Goal: Information Seeking & Learning: Learn about a topic

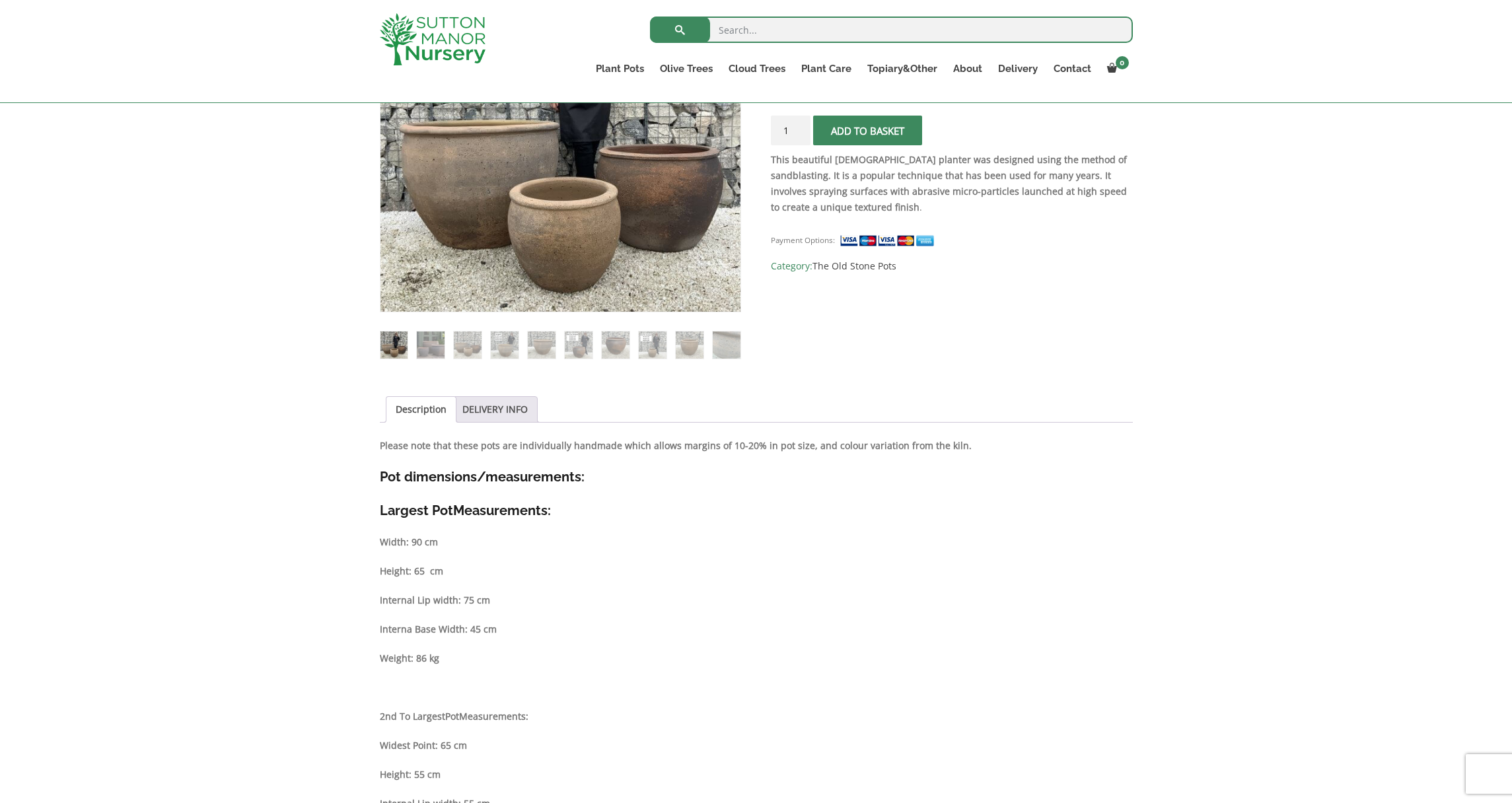
scroll to position [357, 0]
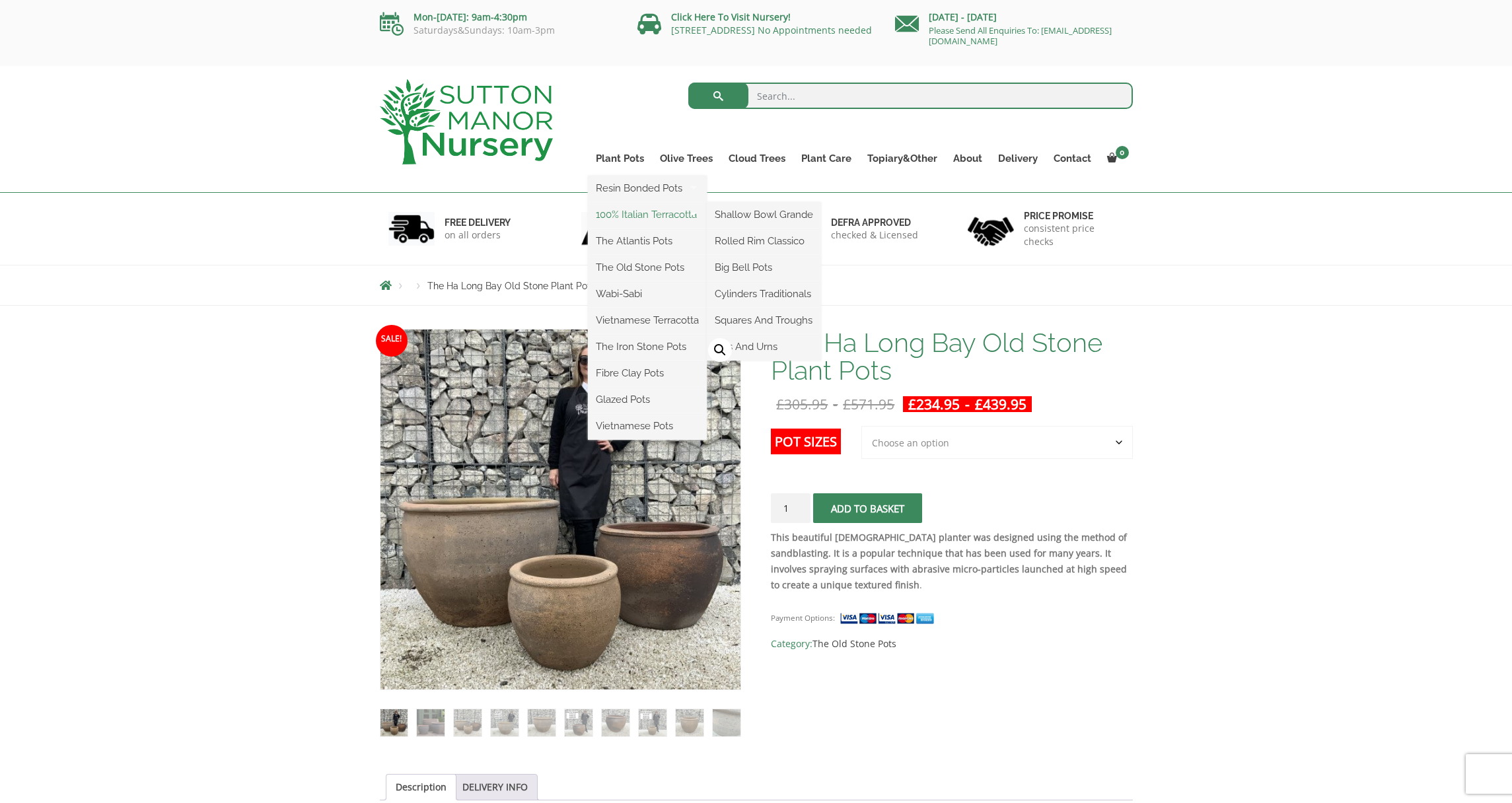
click at [633, 214] on link "100% Italian Terracotta" at bounding box center [647, 215] width 119 height 20
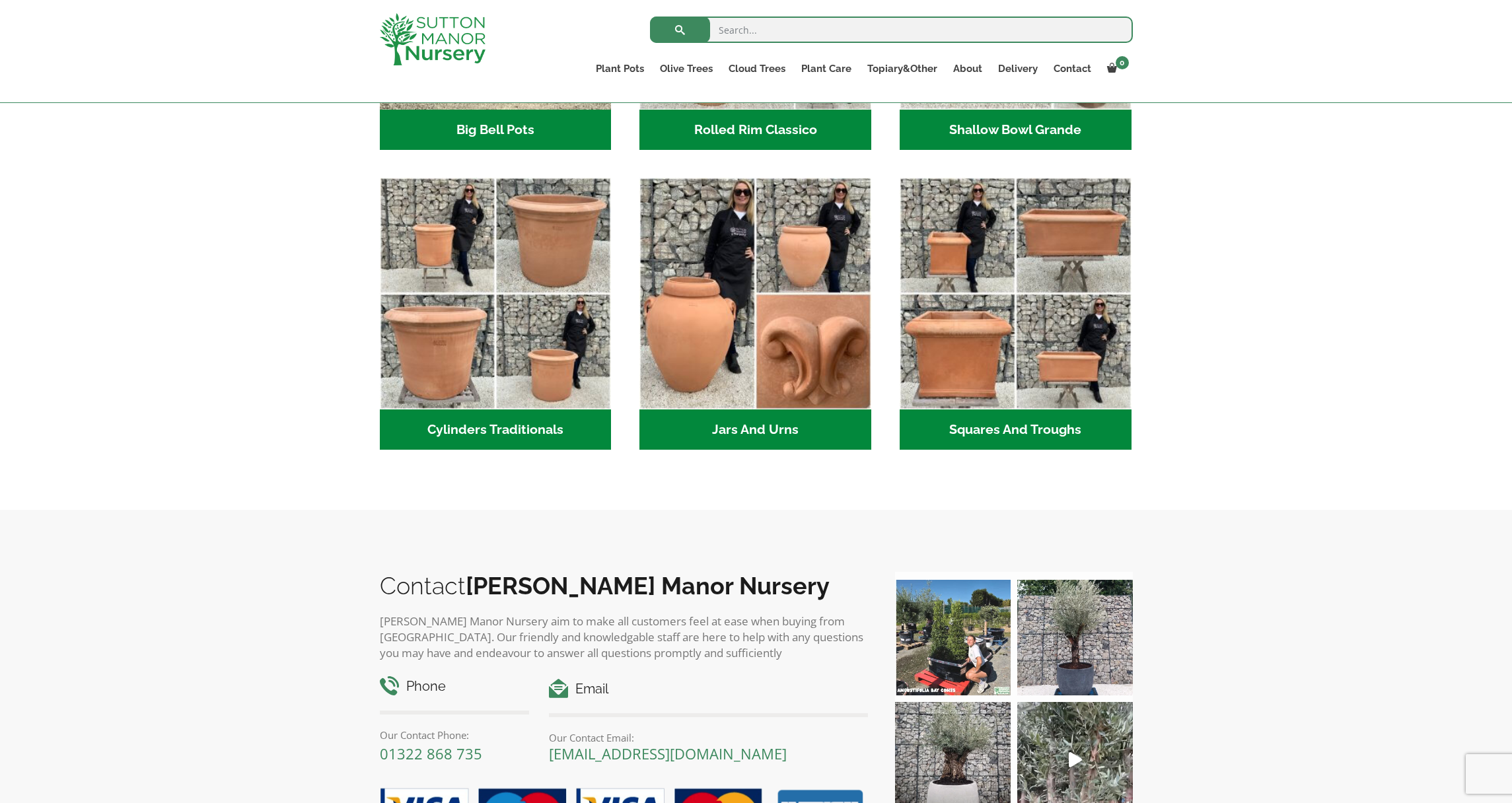
scroll to position [537, 0]
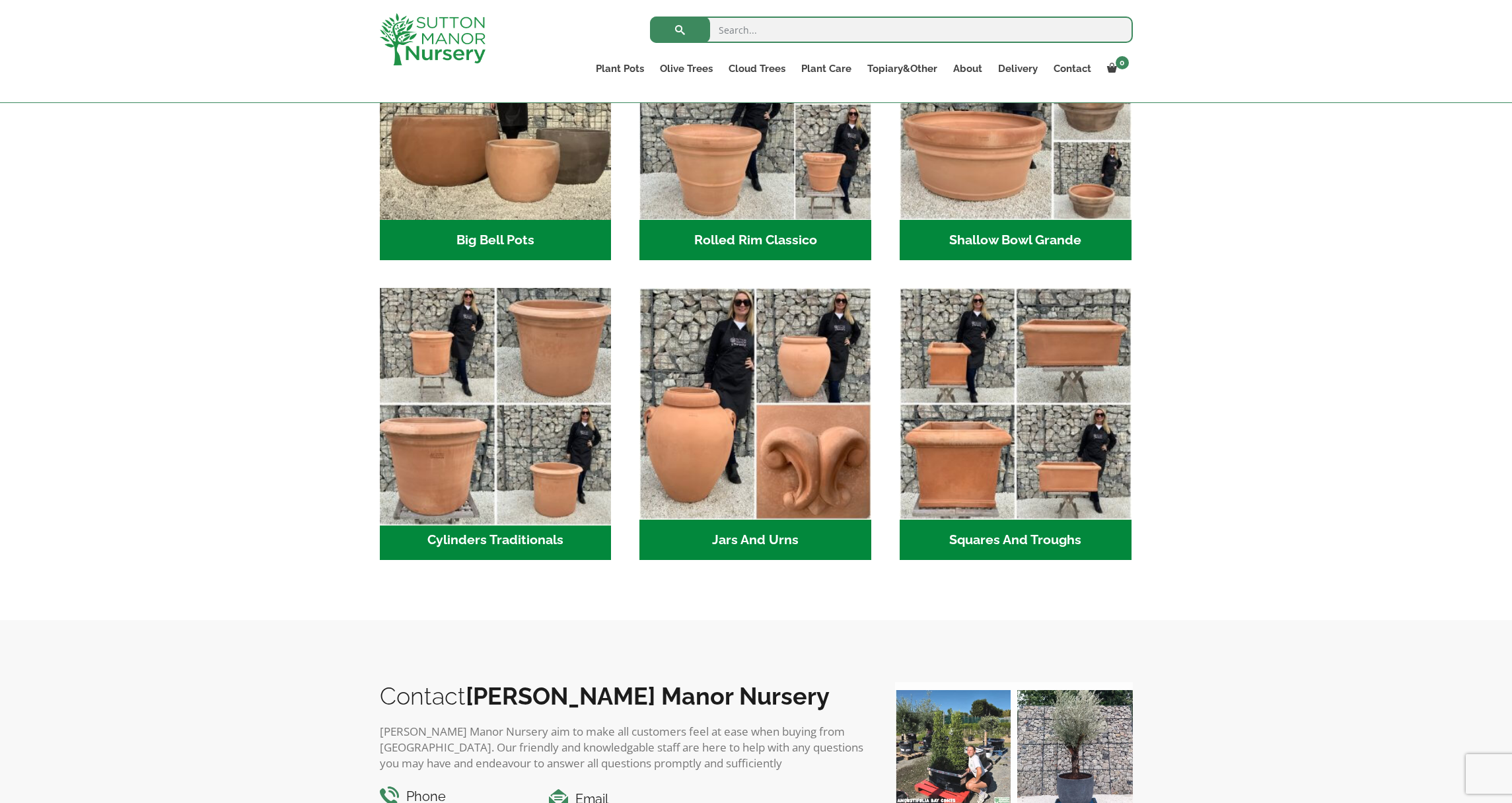
click at [555, 376] on img "Visit product category Cylinders Traditionals" at bounding box center [495, 404] width 243 height 243
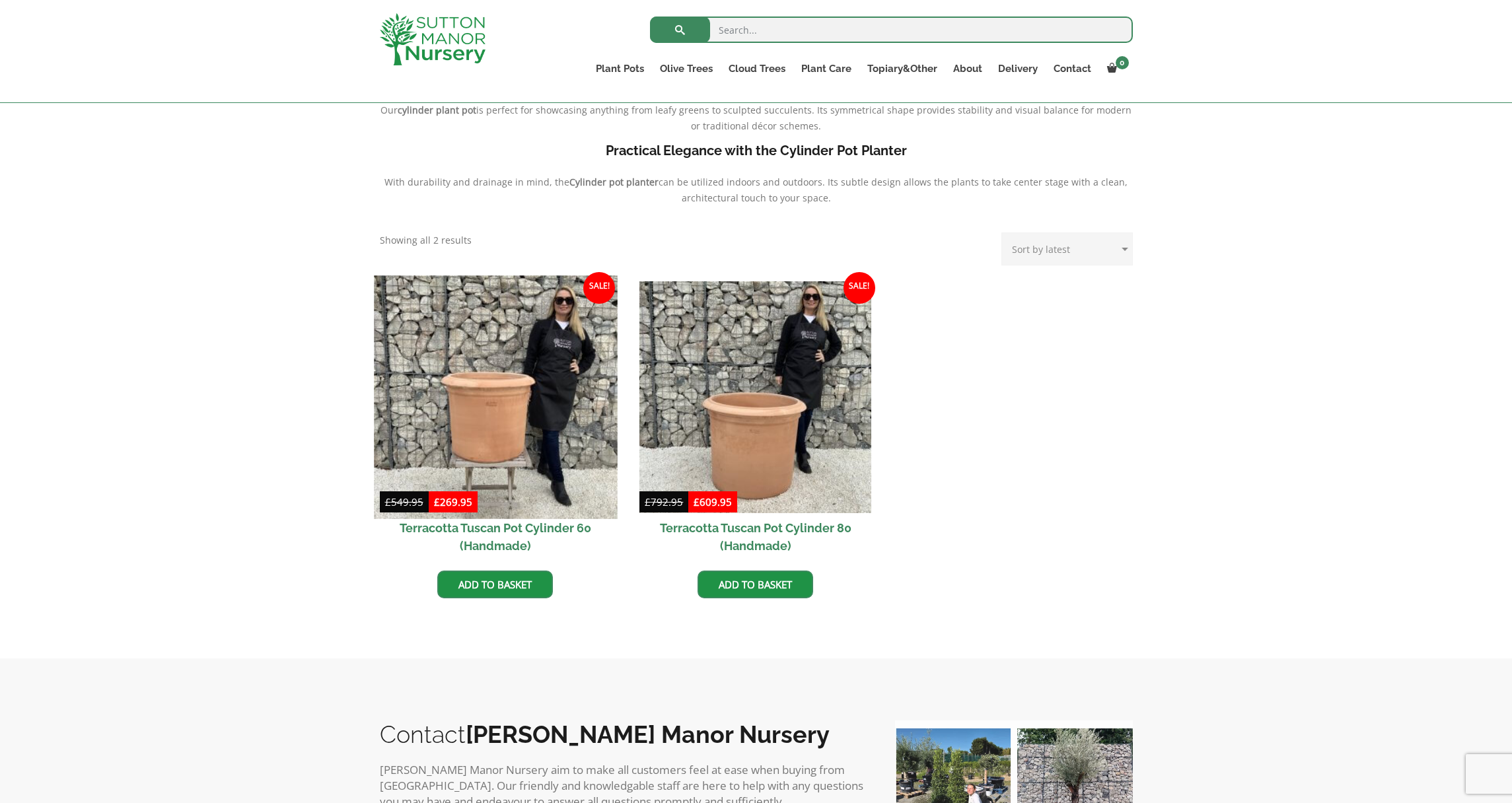
scroll to position [421, 0]
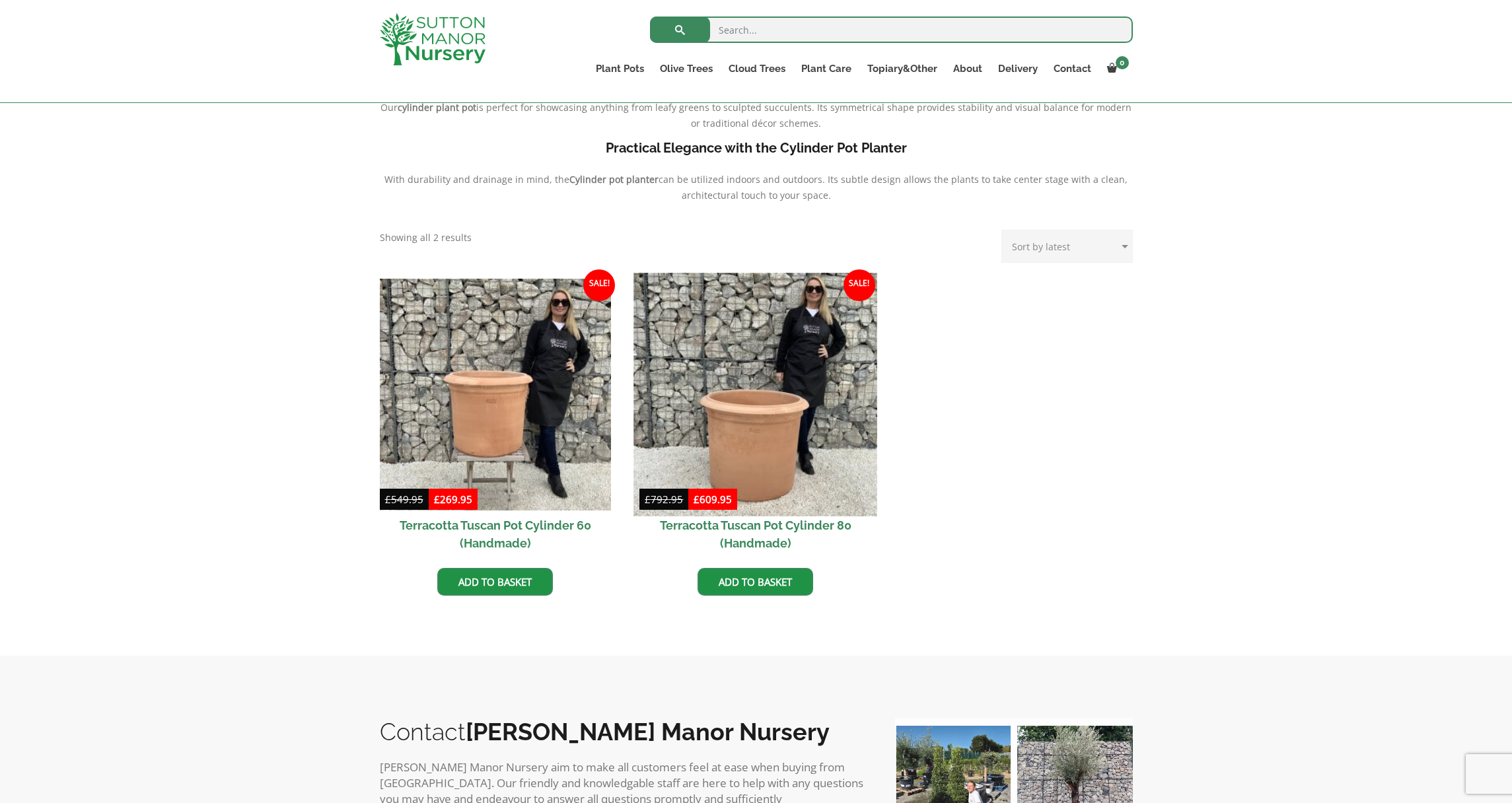
click at [739, 427] on img at bounding box center [755, 394] width 243 height 243
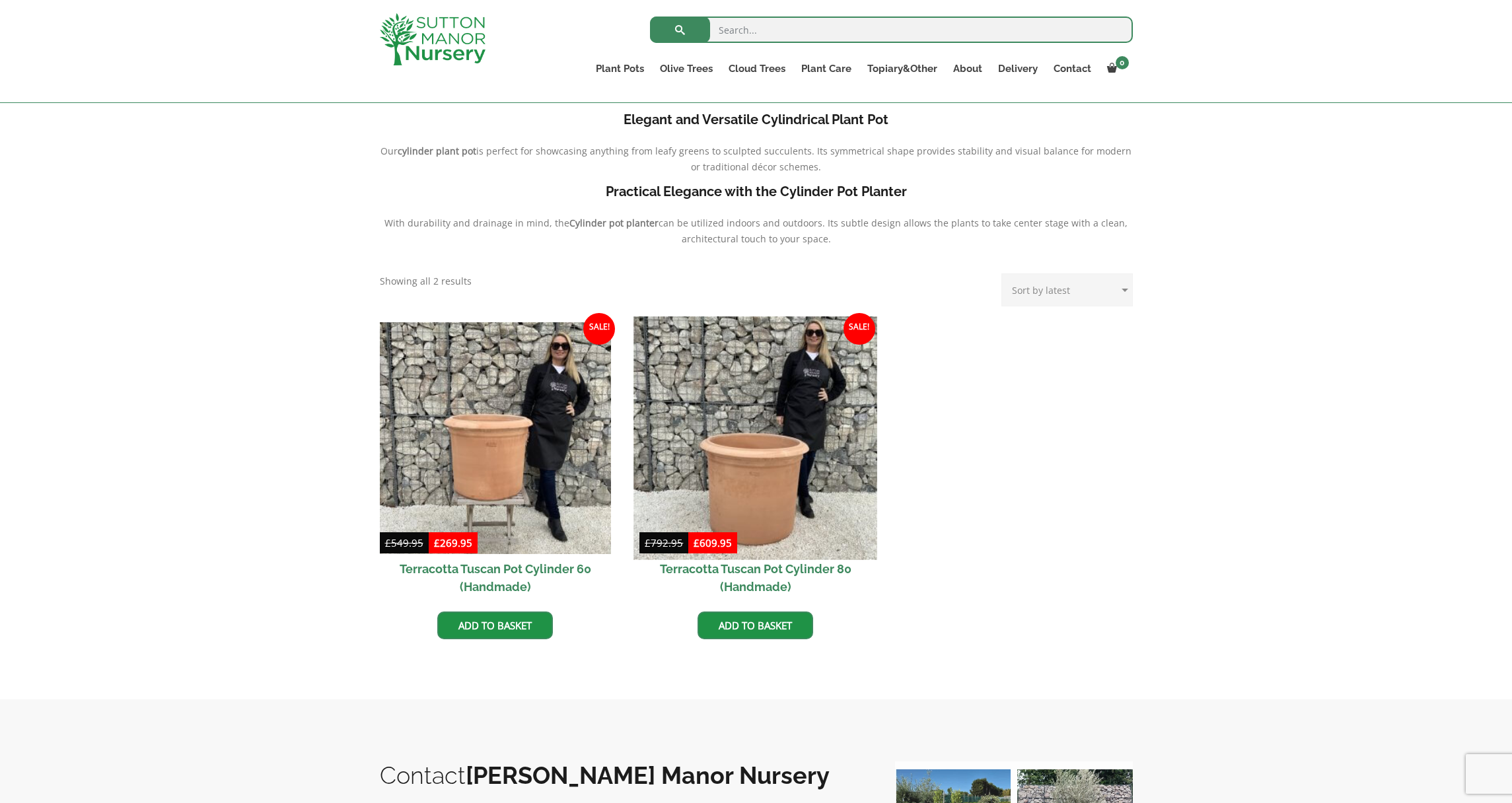
scroll to position [375, 0]
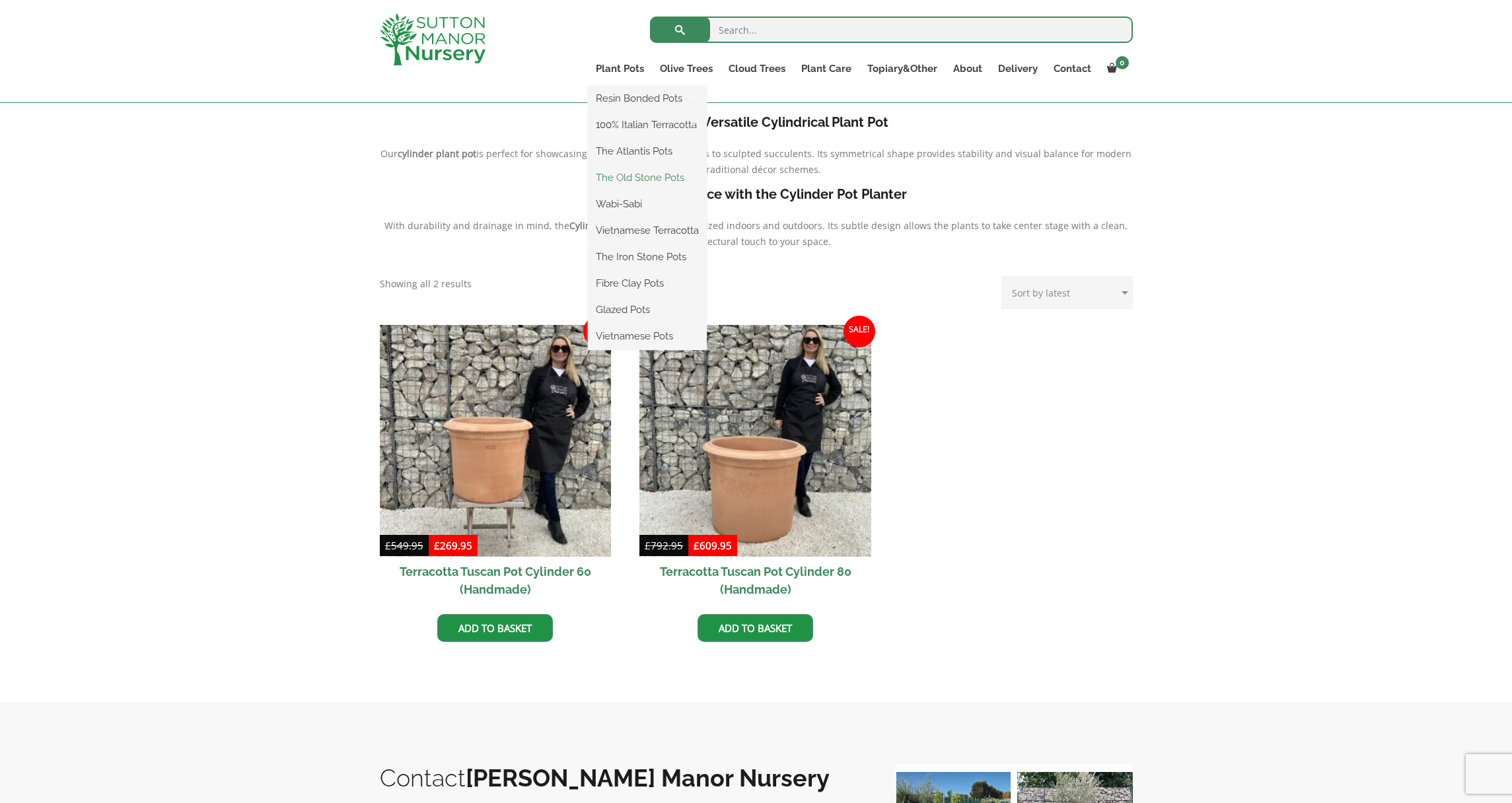
click at [643, 178] on link "The Old Stone Pots" at bounding box center [647, 178] width 119 height 20
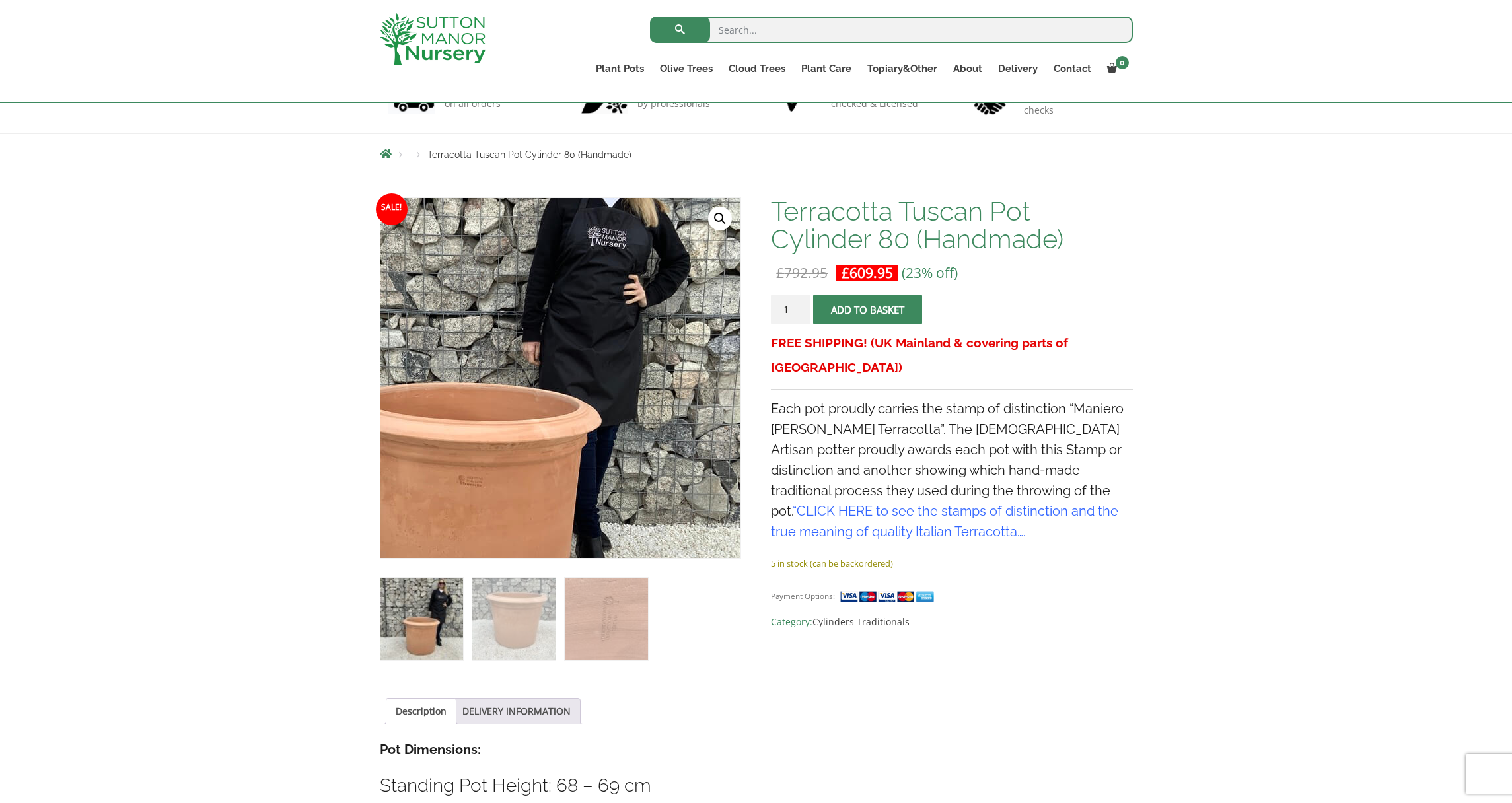
scroll to position [237, 0]
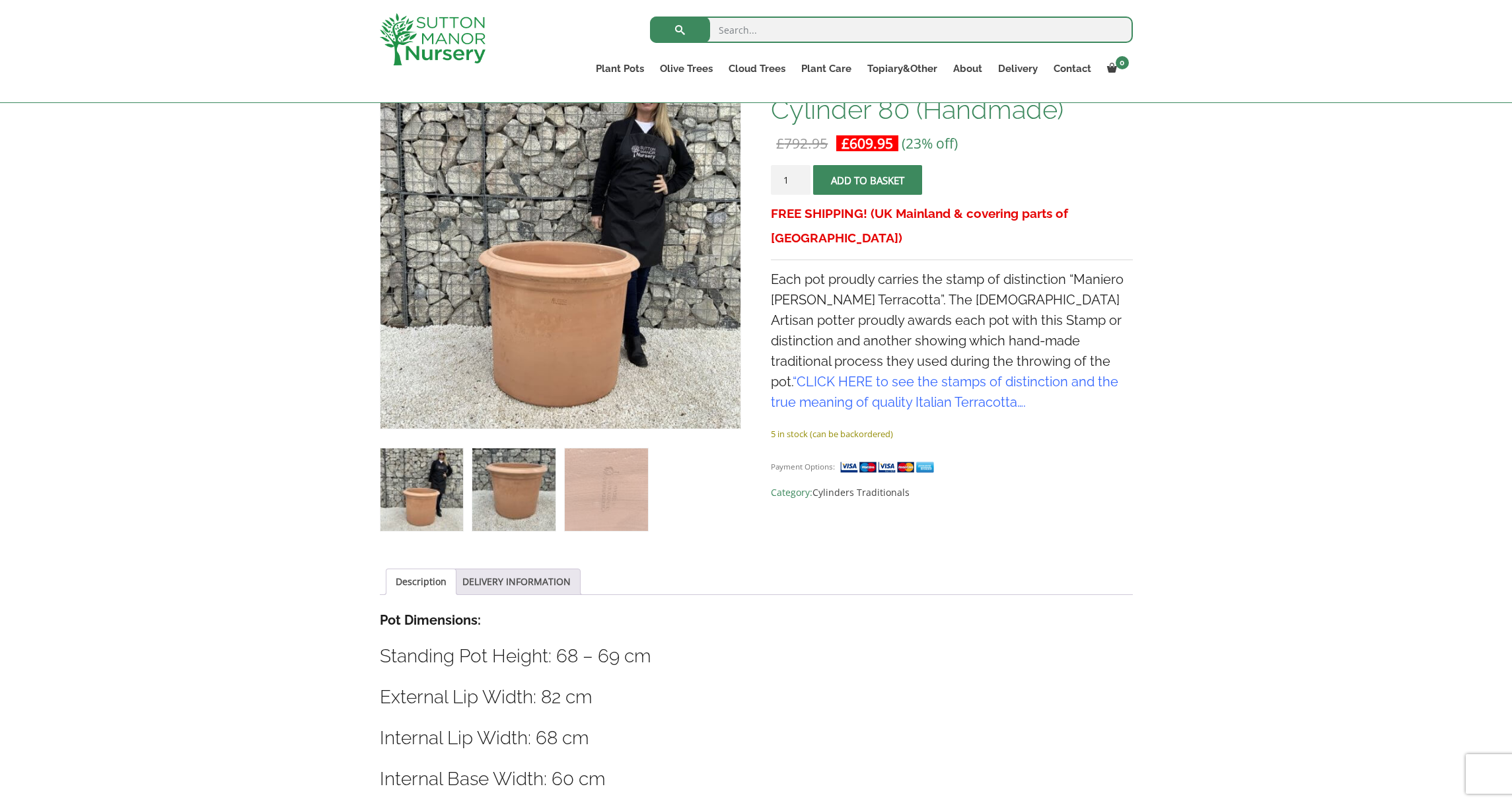
click at [509, 479] on img at bounding box center [513, 489] width 82 height 82
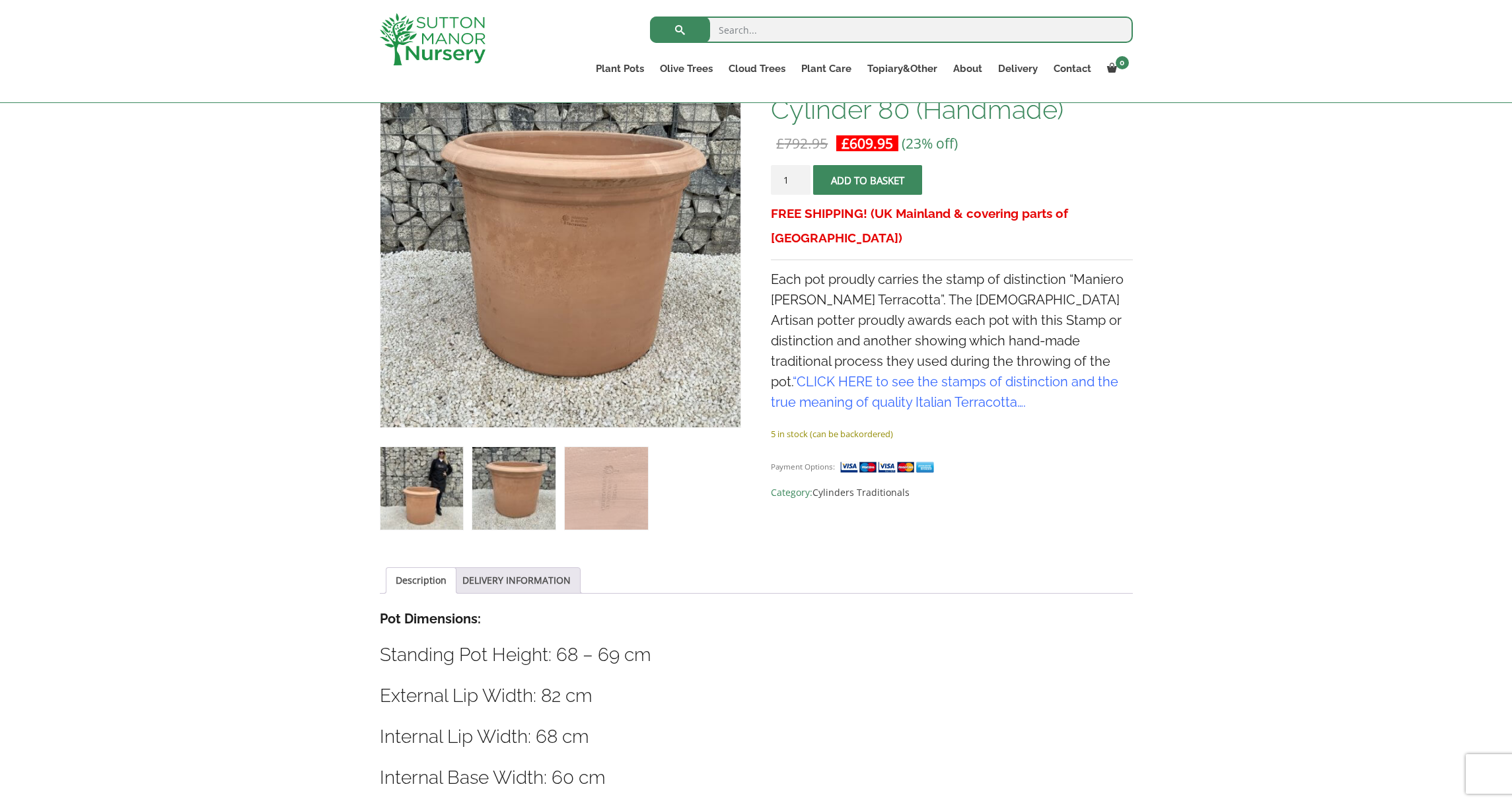
click at [424, 491] on img at bounding box center [422, 488] width 82 height 82
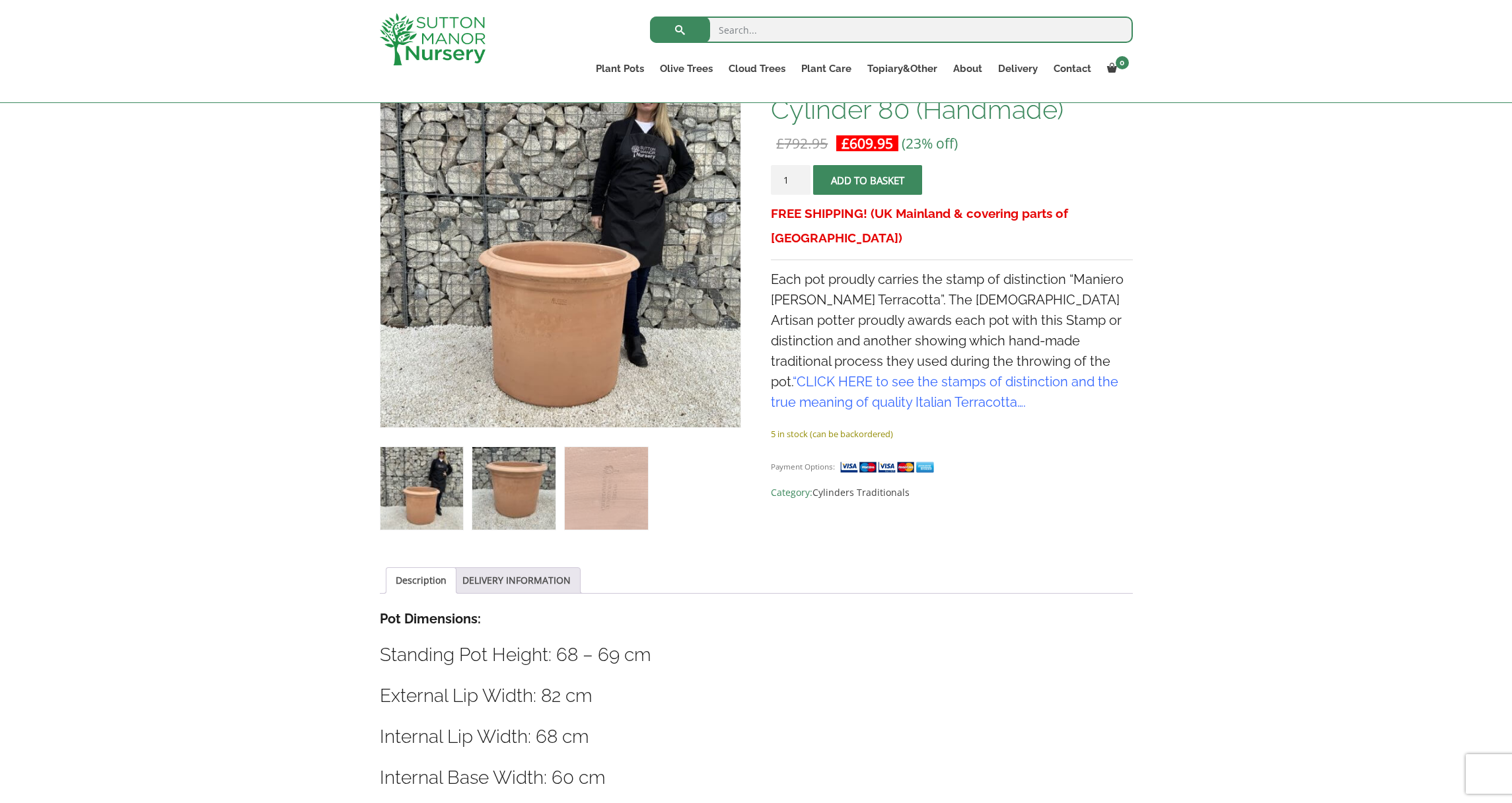
click at [518, 487] on img at bounding box center [513, 488] width 82 height 82
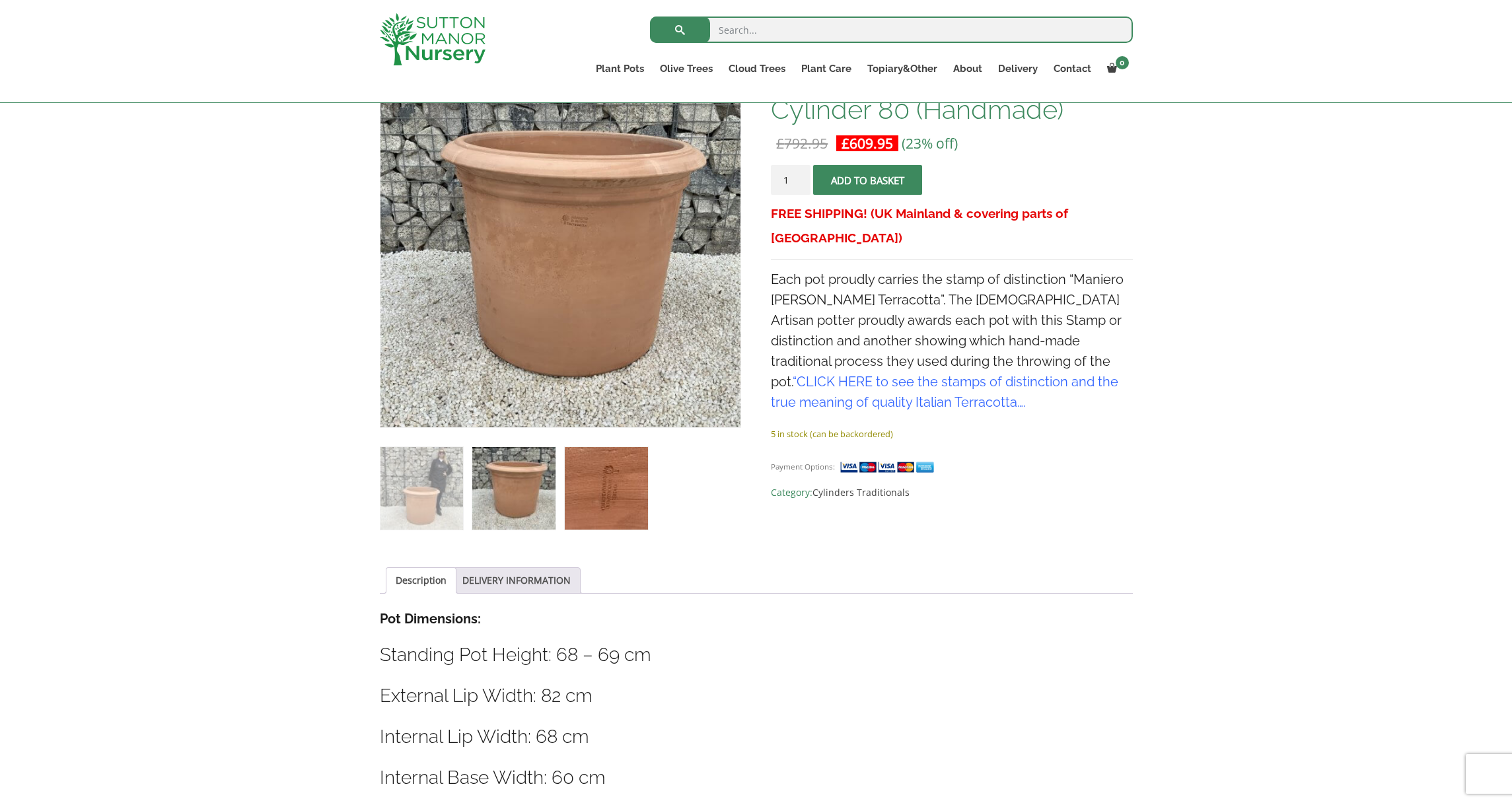
click at [624, 492] on img at bounding box center [606, 488] width 82 height 82
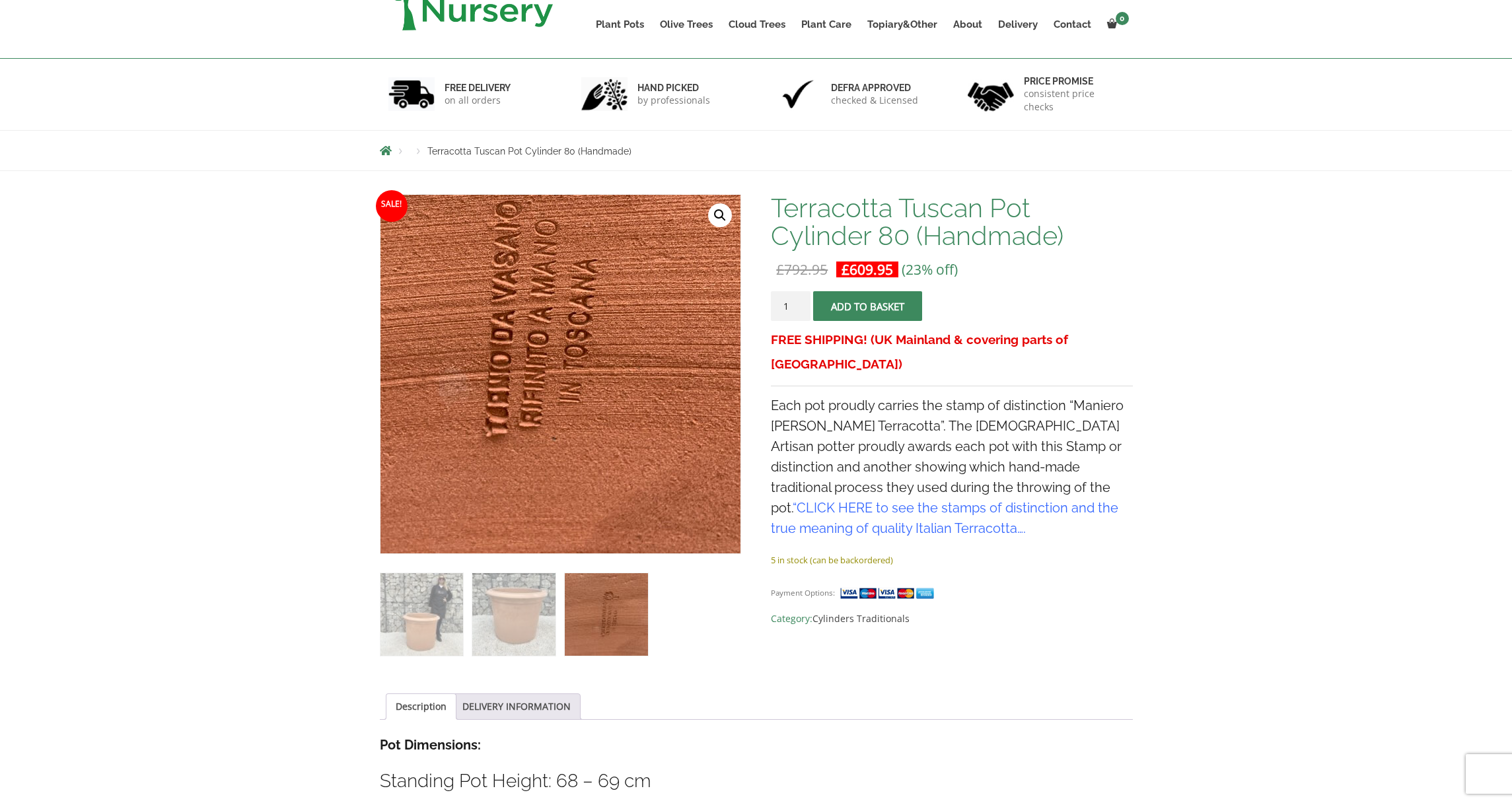
scroll to position [0, 0]
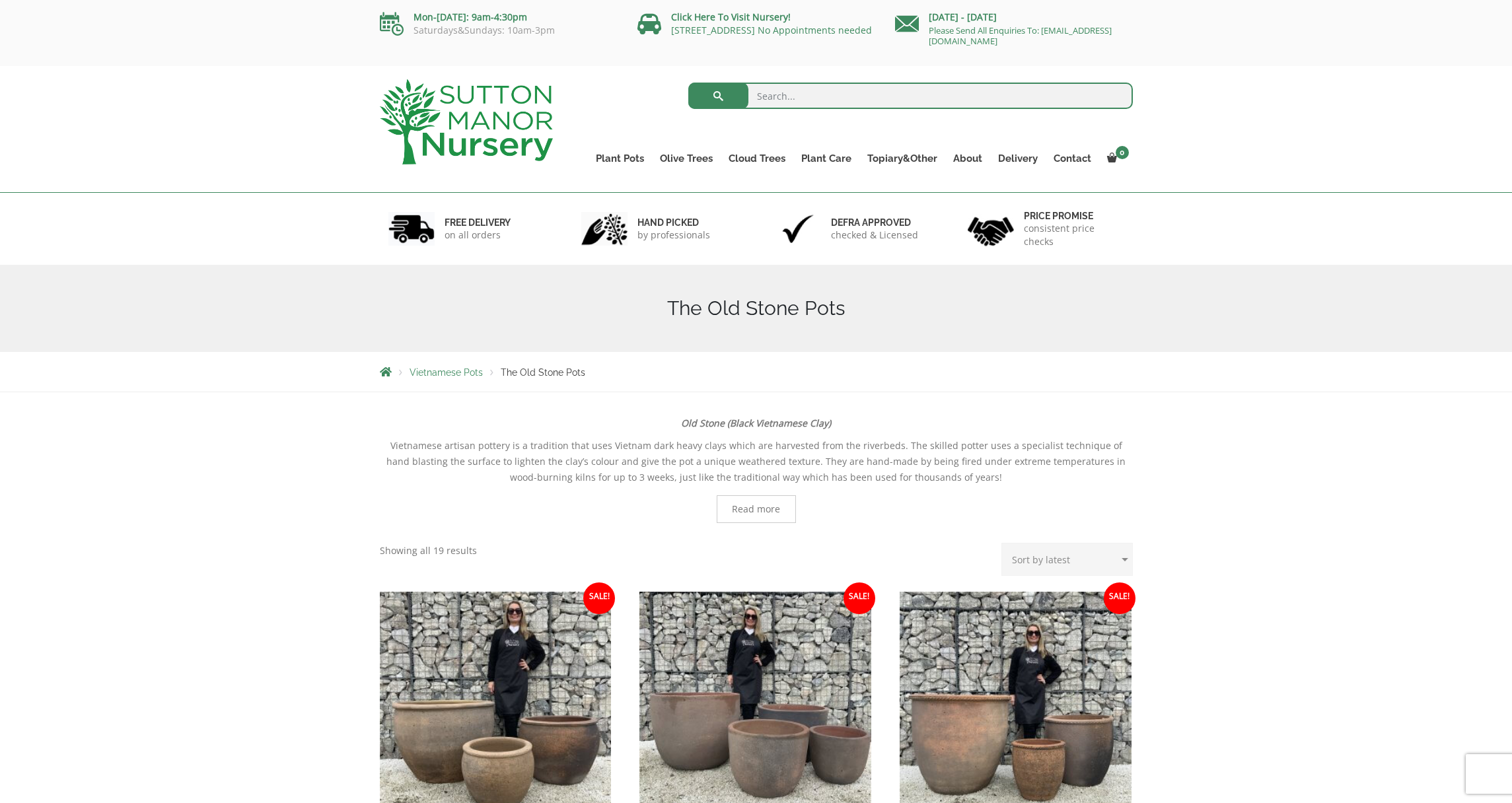
click at [780, 85] on input "search" at bounding box center [910, 95] width 445 height 26
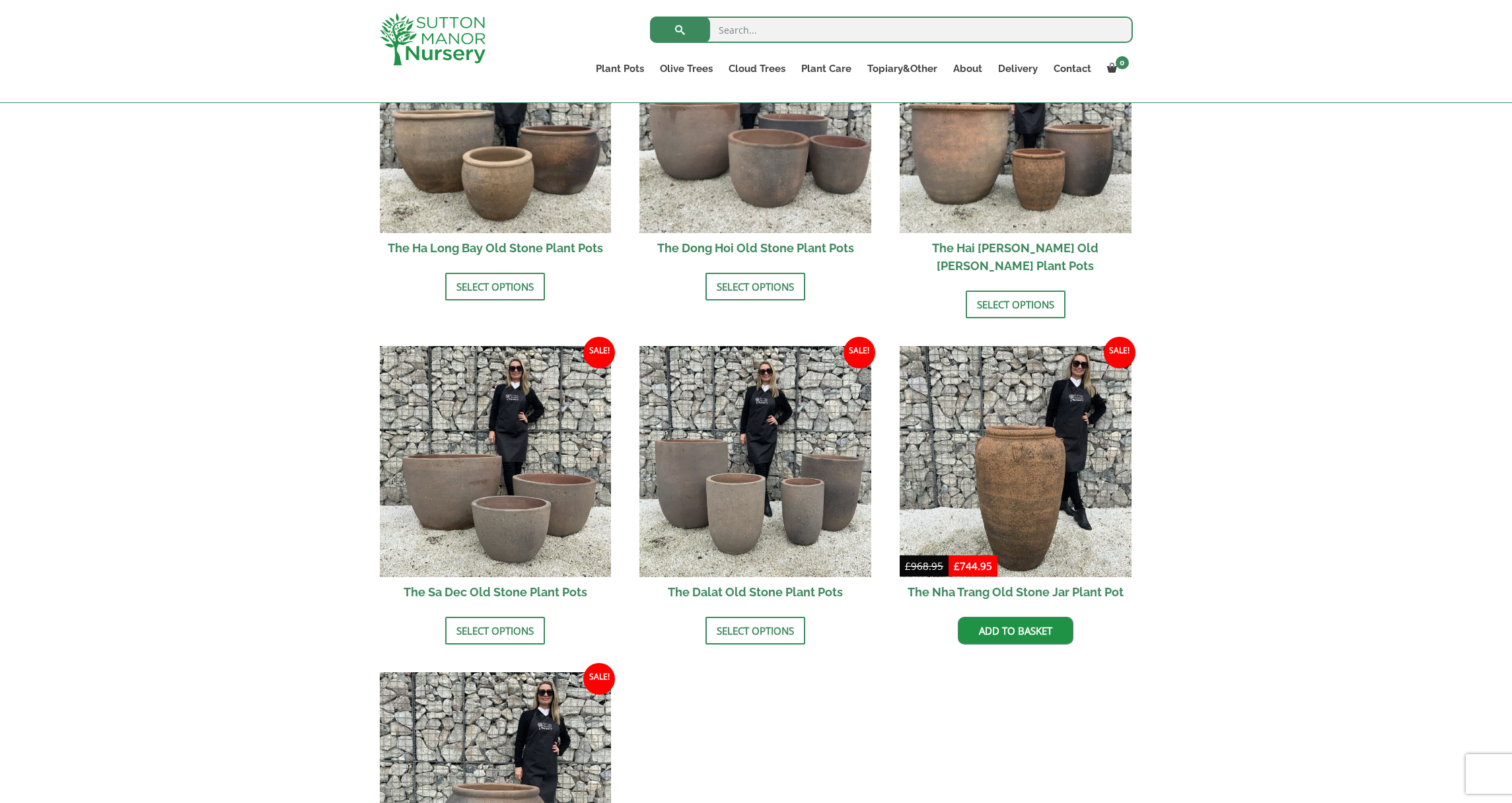
scroll to position [451, 0]
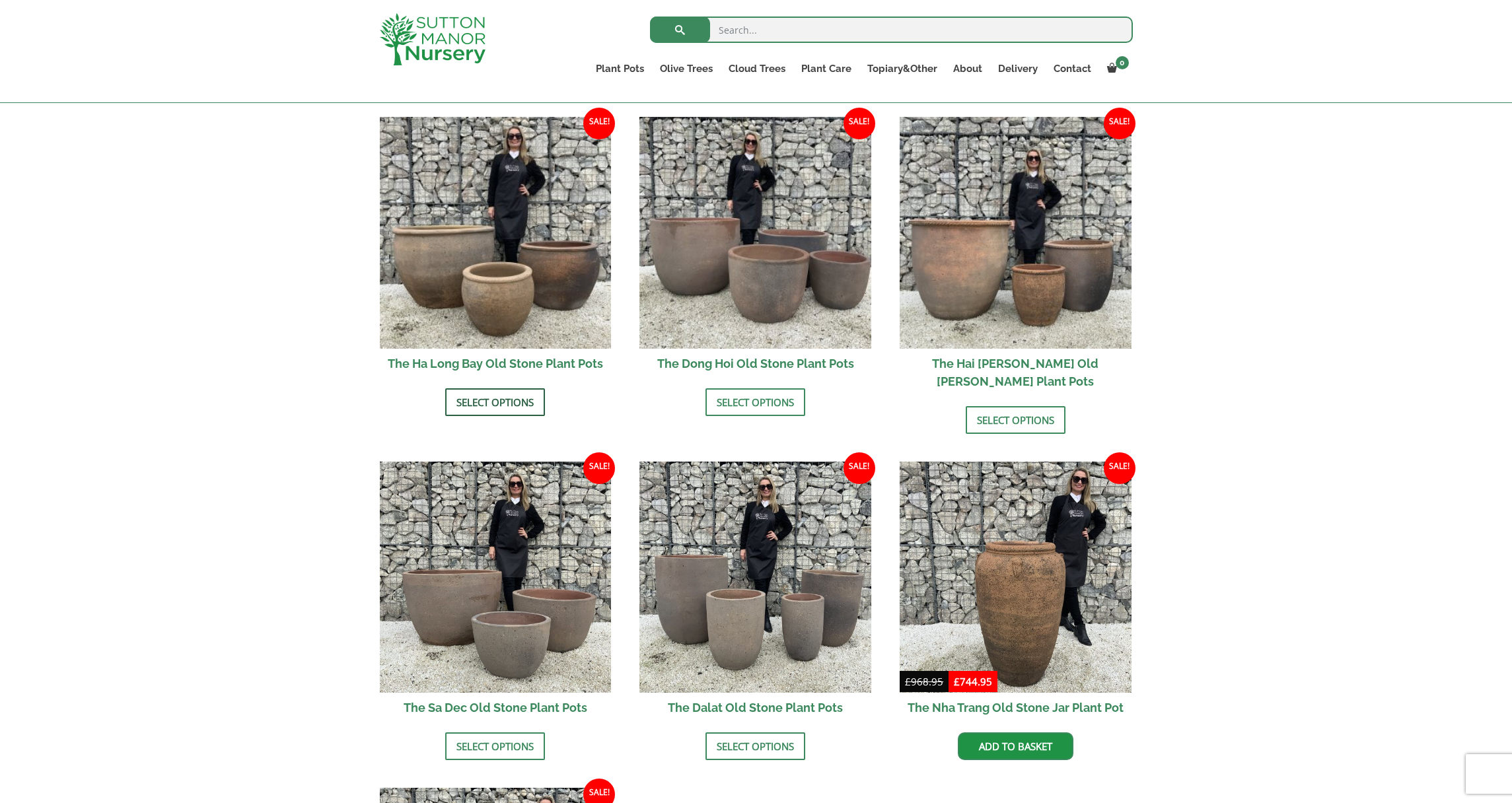
click at [510, 408] on link "Select options" at bounding box center [495, 402] width 100 height 28
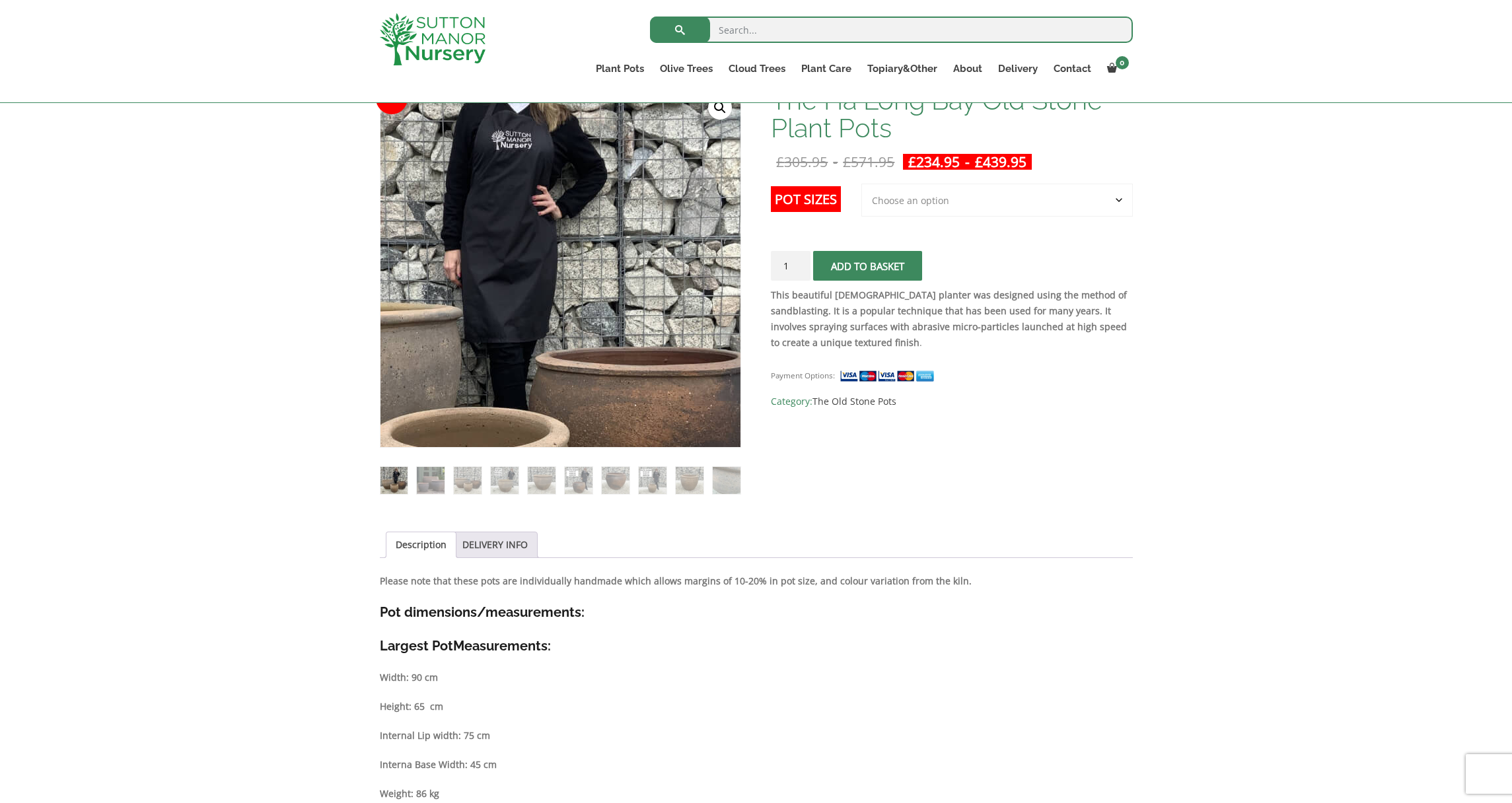
scroll to position [296, 0]
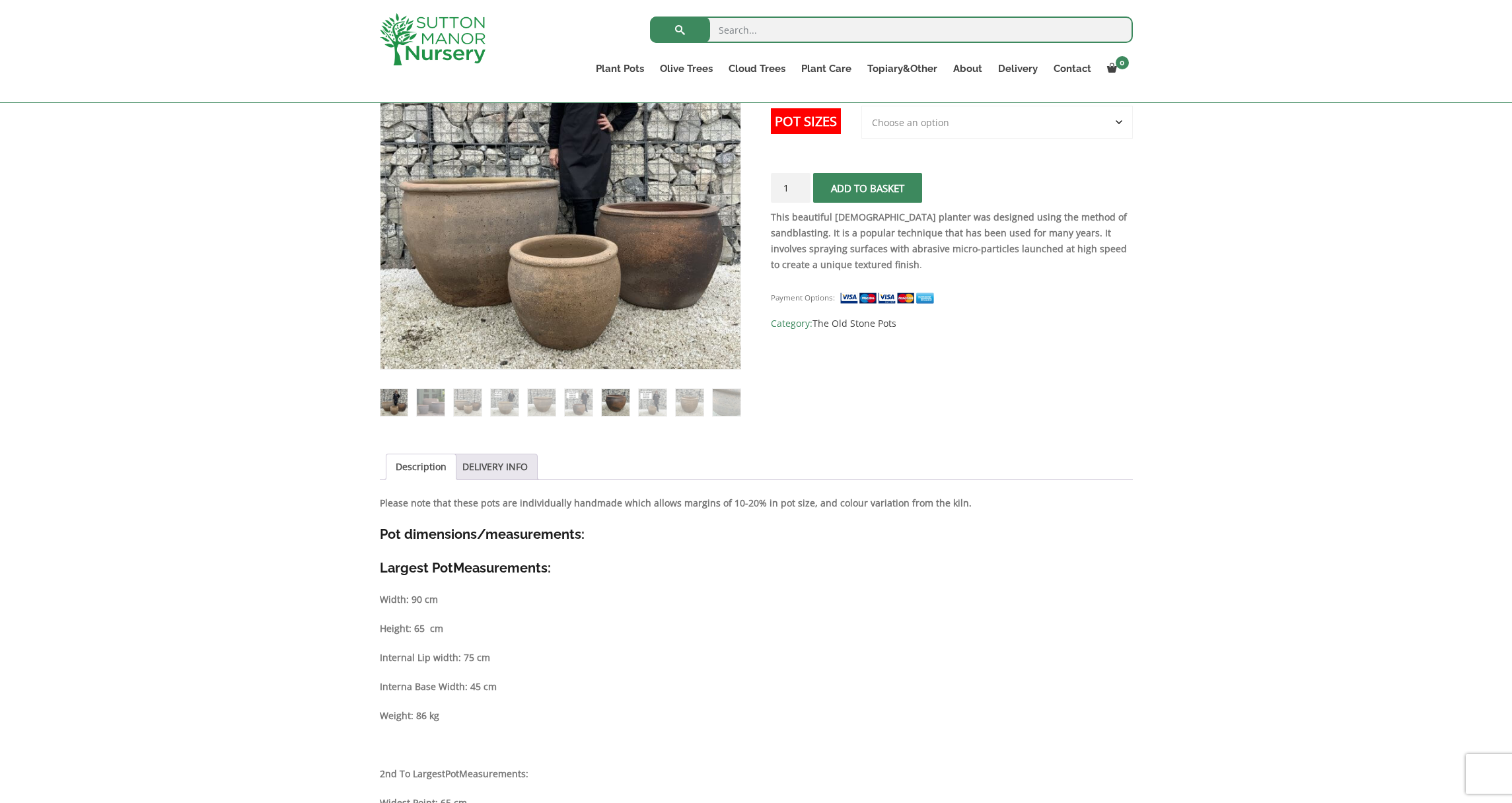
click at [627, 399] on img at bounding box center [615, 402] width 27 height 27
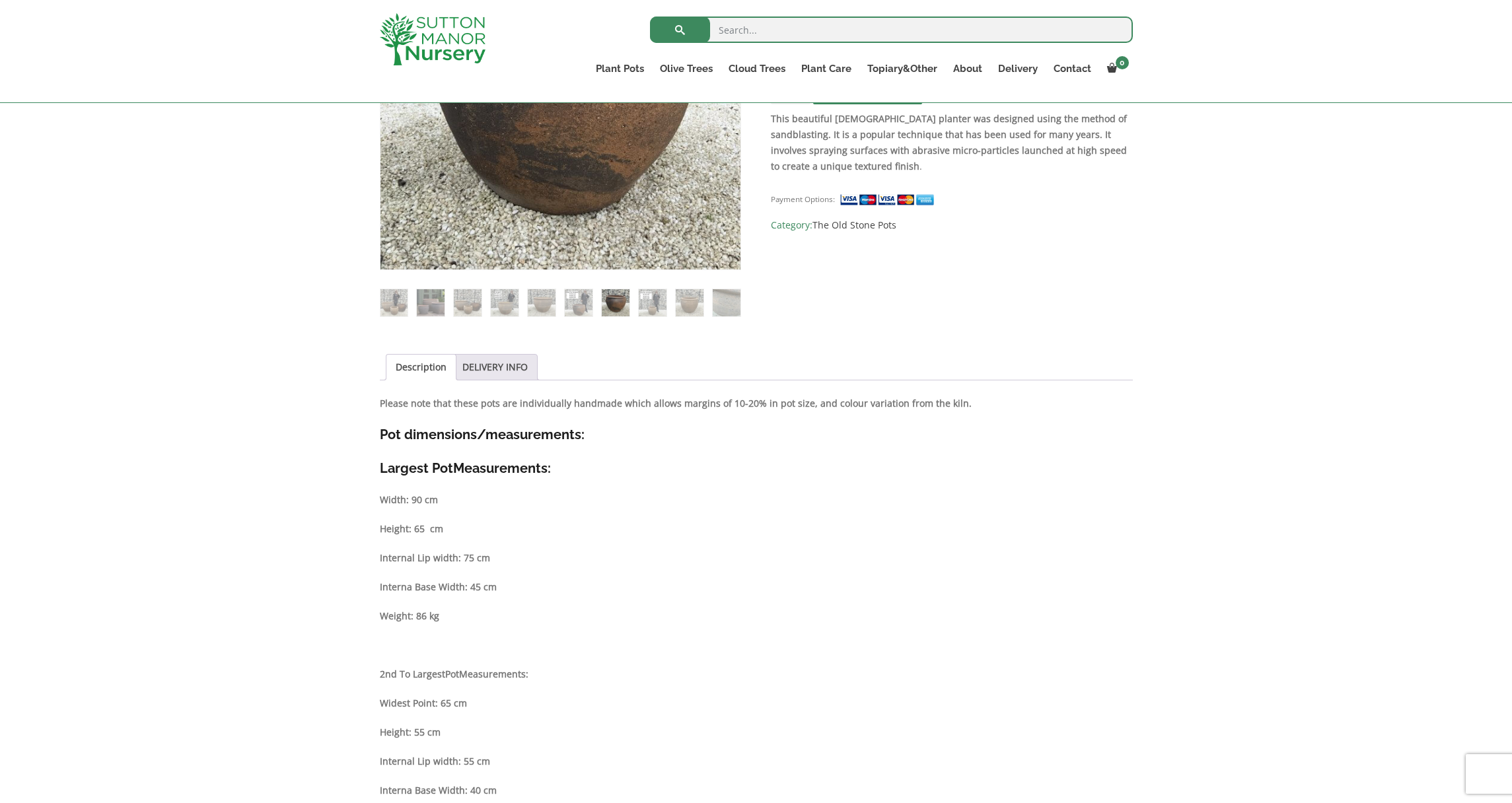
scroll to position [370, 0]
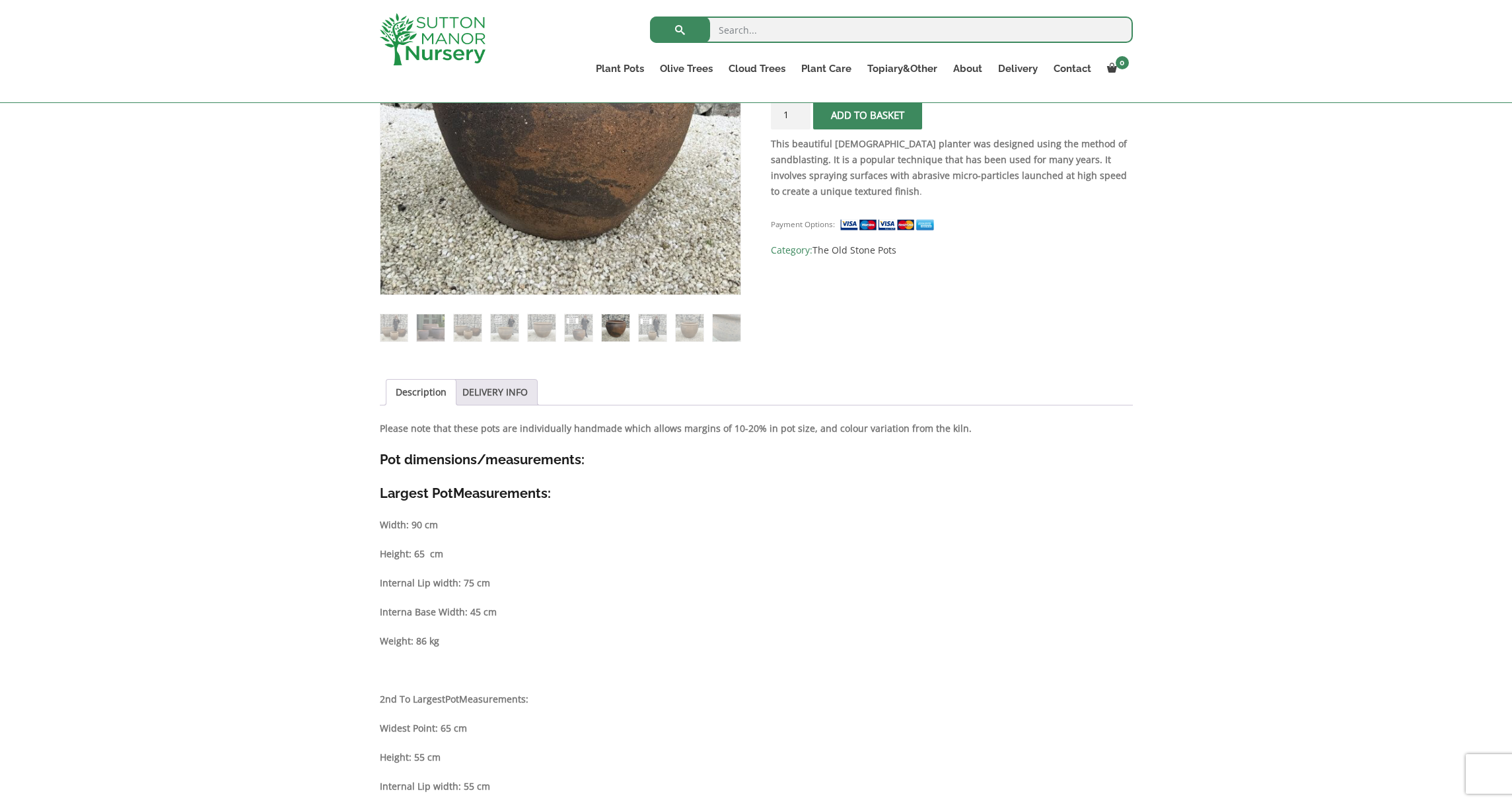
click at [611, 335] on img at bounding box center [615, 328] width 27 height 27
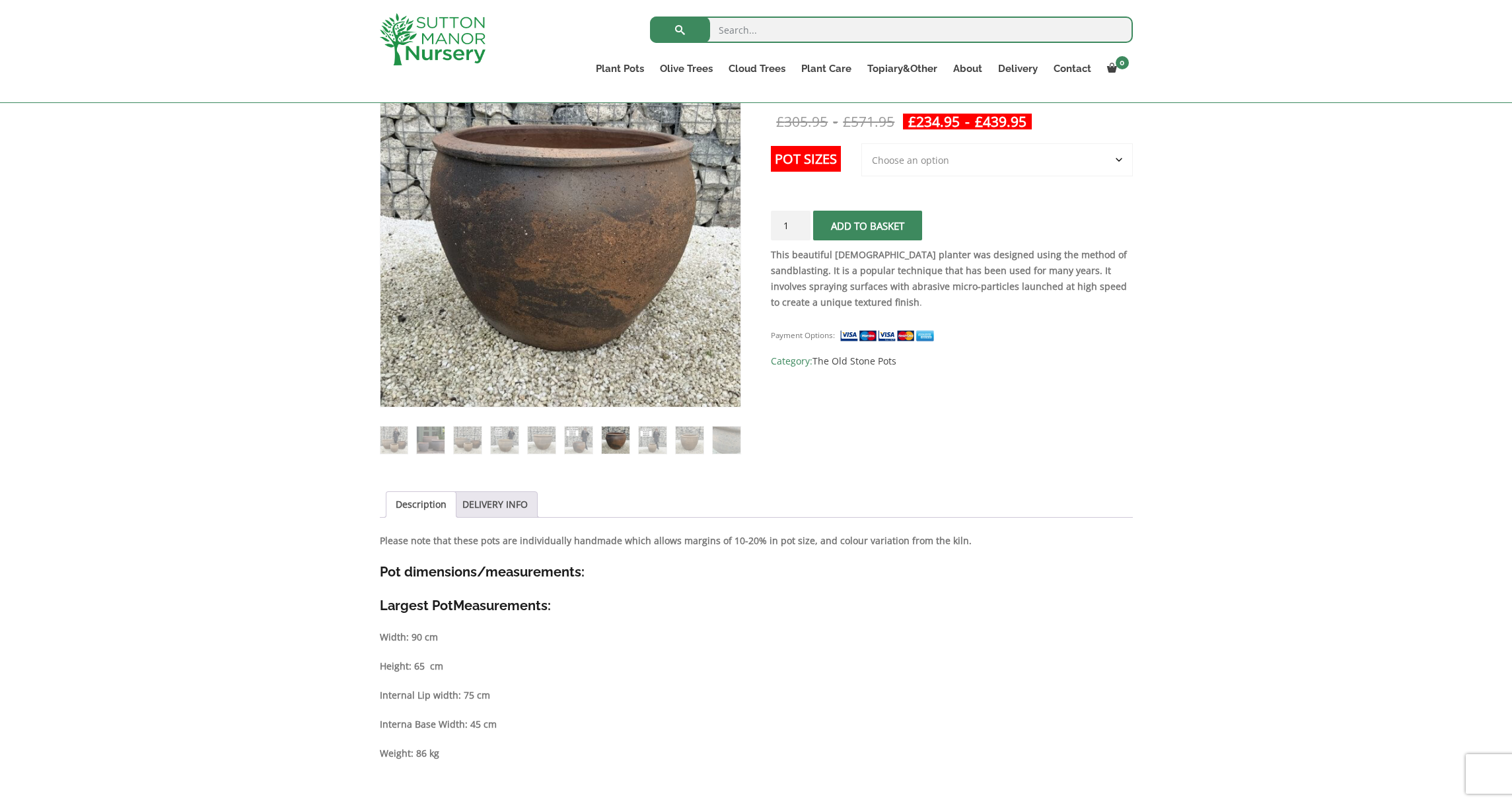
scroll to position [304, 0]
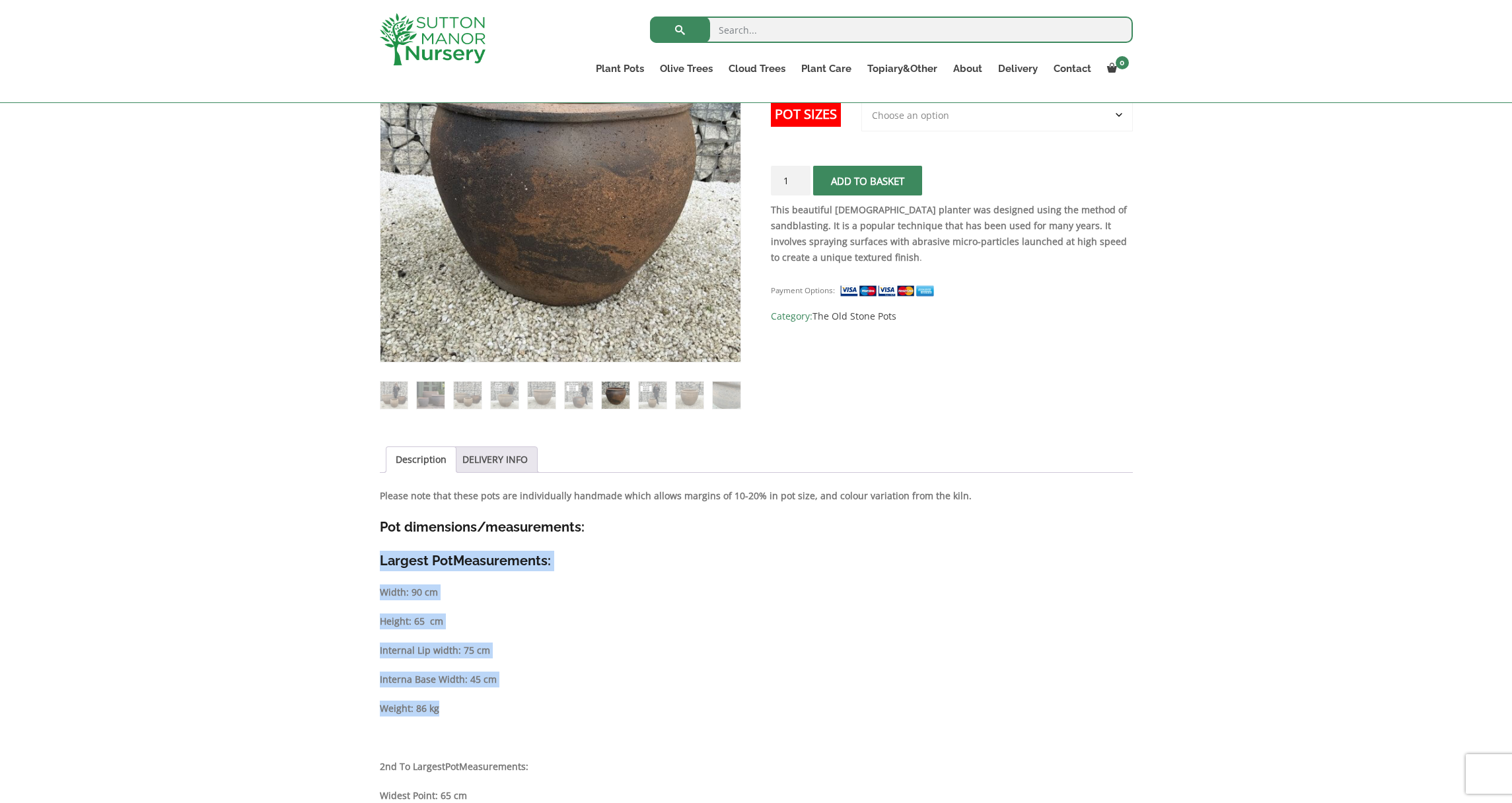
drag, startPoint x: 374, startPoint y: 554, endPoint x: 560, endPoint y: 712, distance: 244.0
click at [560, 712] on div "Sale! 🔍 The Ha Long Bay Old Stone Plant Pots £ 305.95 - £ 571.95 £ 234.95 - £ 4…" at bounding box center [756, 790] width 772 height 1597
copy div "Largest Pot Measurements: Width: 90 cm Height: 65 cm Internal Lip width: 75 cm …"
